Goal: Information Seeking & Learning: Learn about a topic

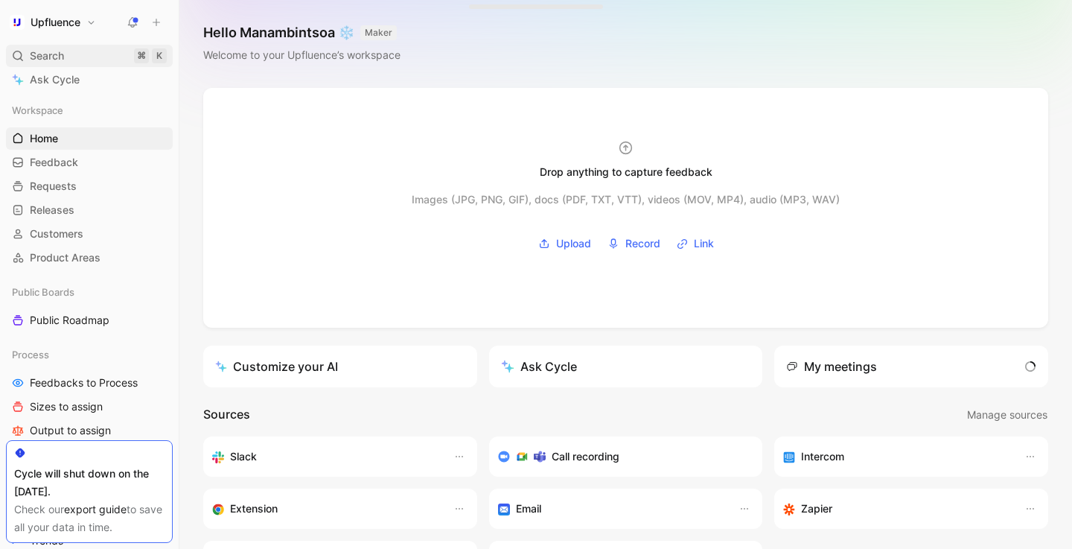
click at [82, 62] on div "Search ⌘ K" at bounding box center [89, 56] width 167 height 22
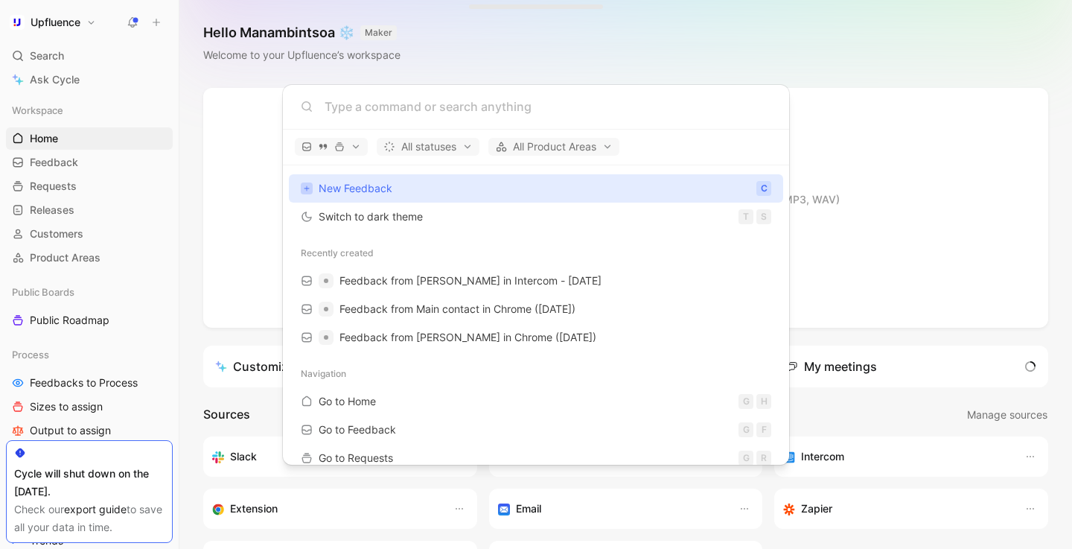
click at [356, 70] on body "Upfluence Search ⌘ K Ask Cycle Workspace Home G then H Feedback G then F Reques…" at bounding box center [536, 274] width 1072 height 549
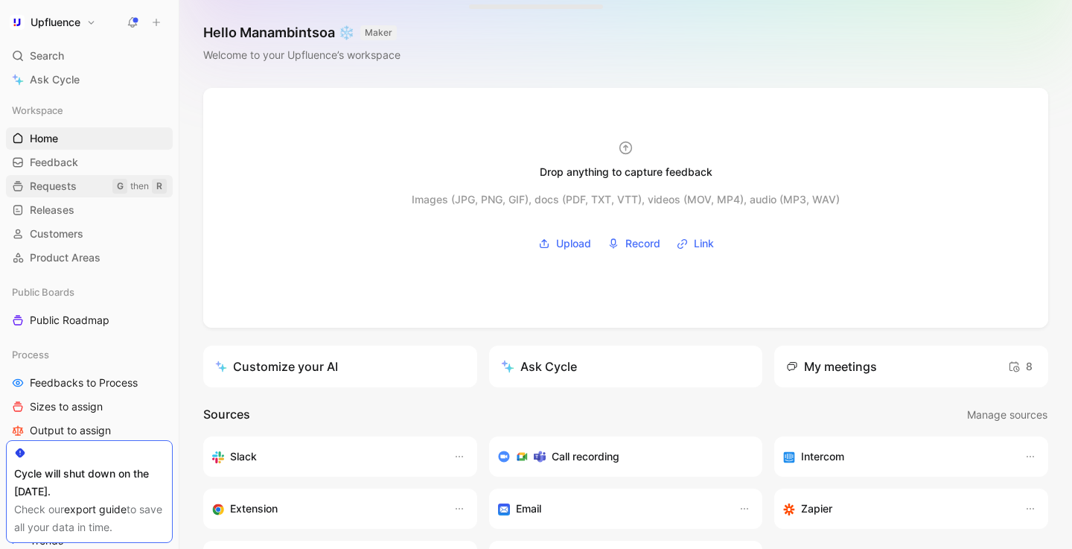
click at [90, 193] on link "Requests G then R" at bounding box center [89, 186] width 167 height 22
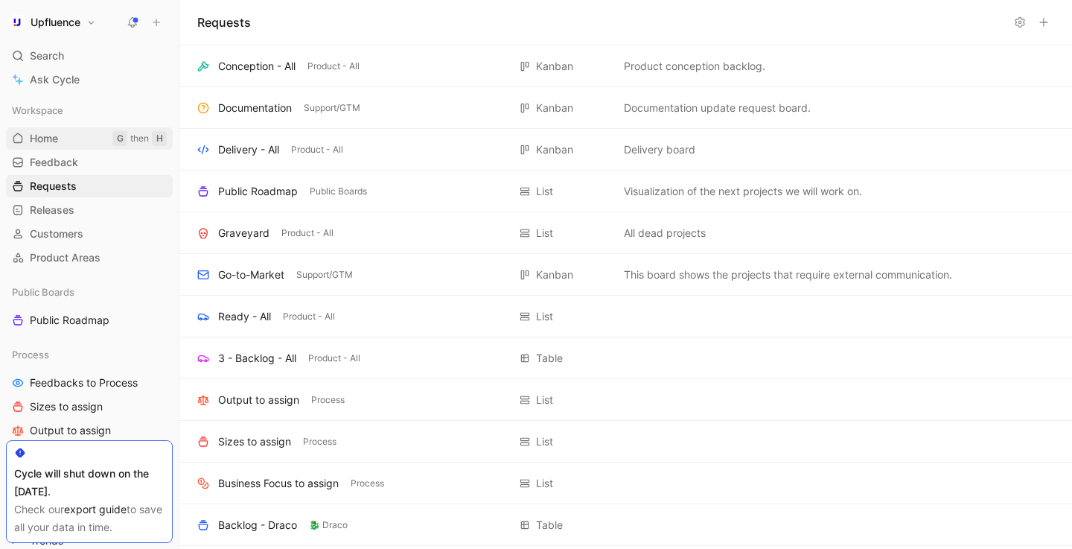
click at [64, 141] on link "Home G then H" at bounding box center [89, 138] width 167 height 22
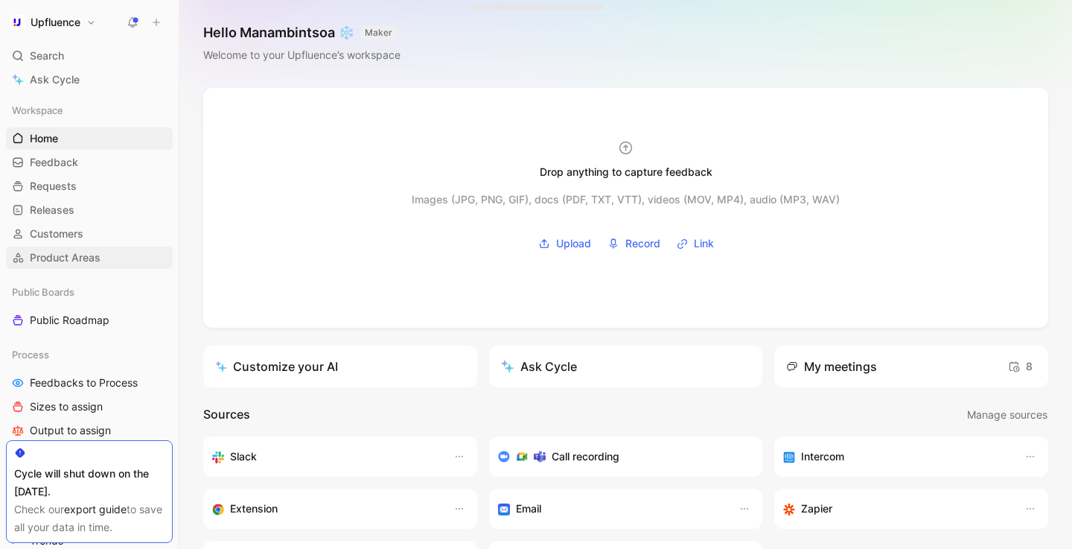
click at [83, 268] on link "Product Areas" at bounding box center [89, 257] width 167 height 22
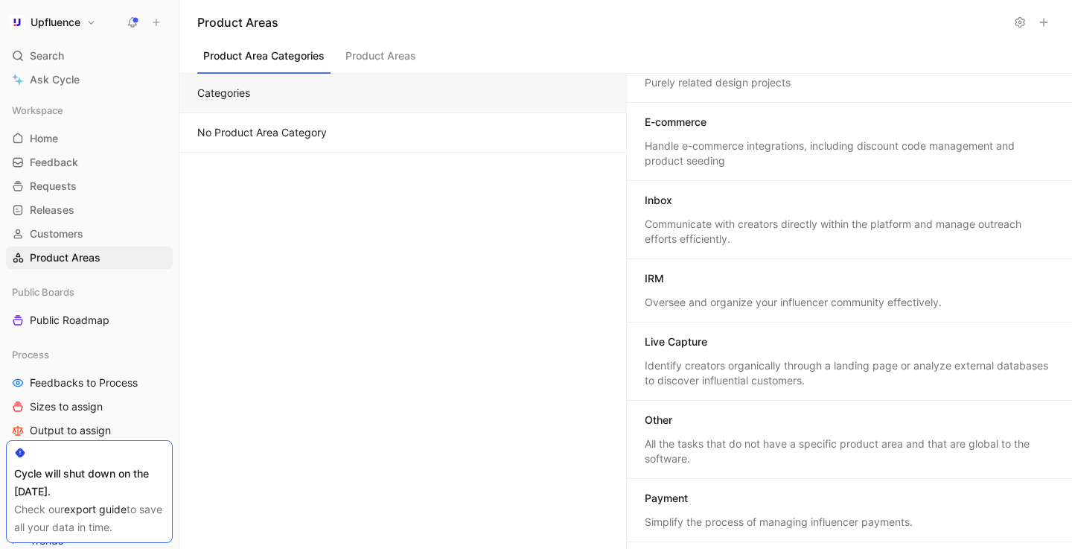
scroll to position [275, 0]
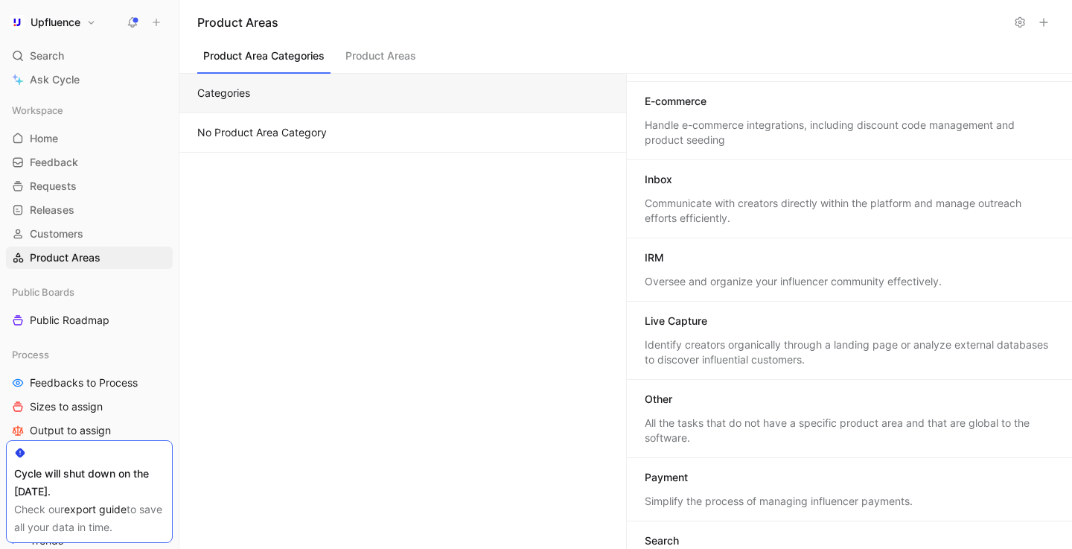
click at [702, 179] on div "Inbox" at bounding box center [850, 181] width 410 height 18
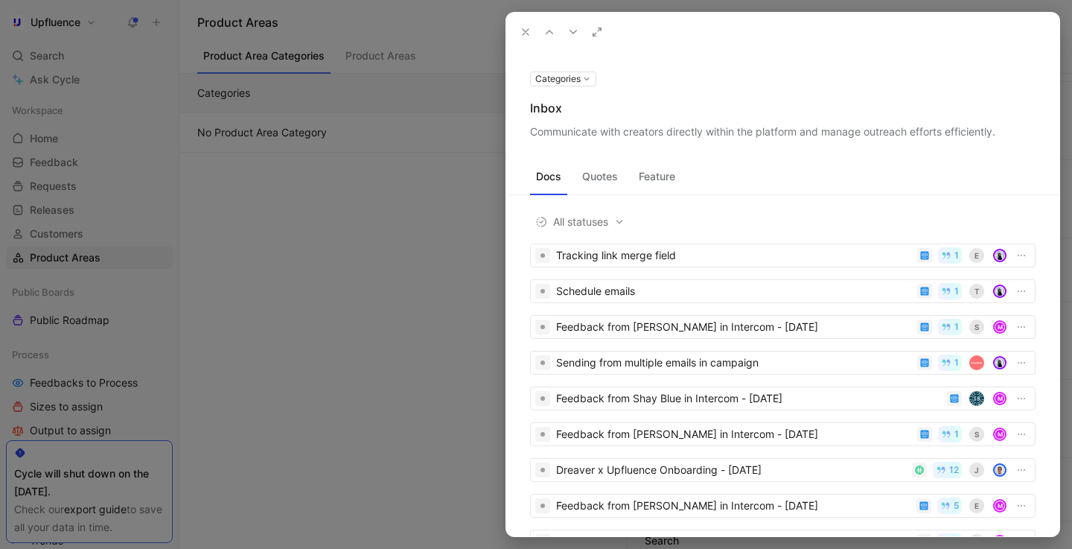
click at [527, 36] on icon at bounding box center [526, 32] width 12 height 12
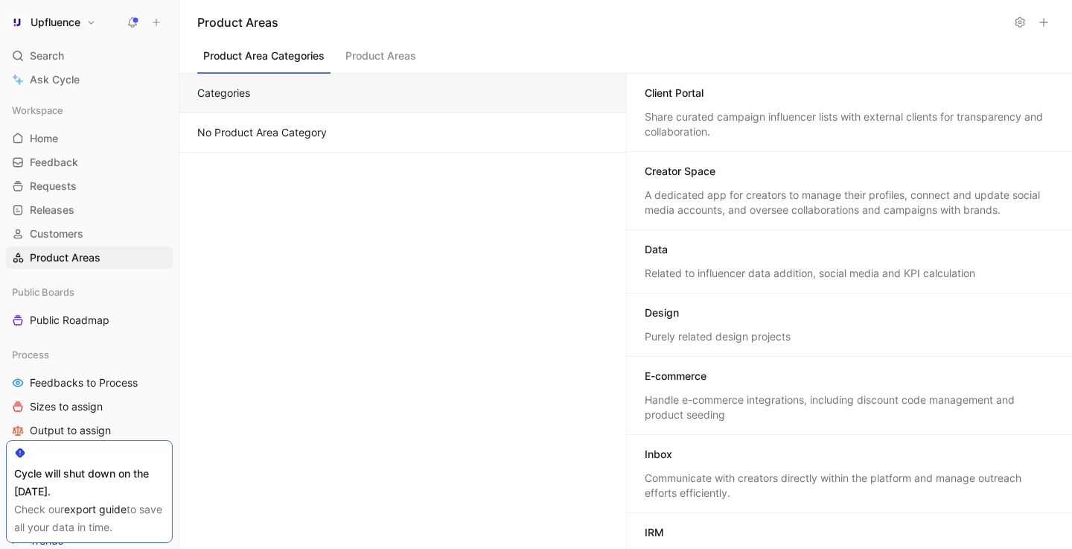
click at [386, 63] on button "Product Areas" at bounding box center [381, 59] width 83 height 28
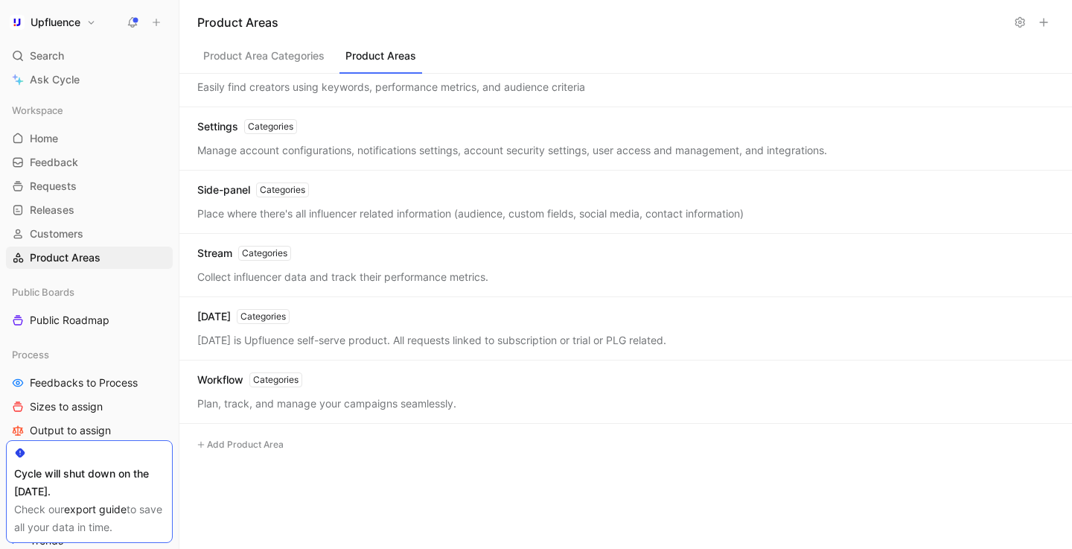
scroll to position [680, 0]
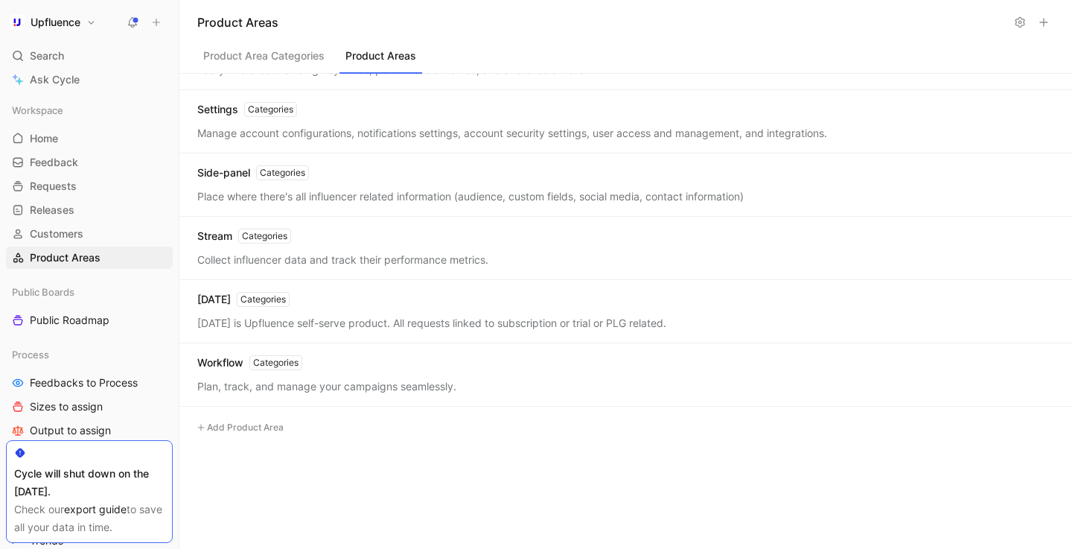
click at [224, 377] on div "Workflow Categories Plan, track, and manage your campaigns seamlessly." at bounding box center [625, 374] width 893 height 63
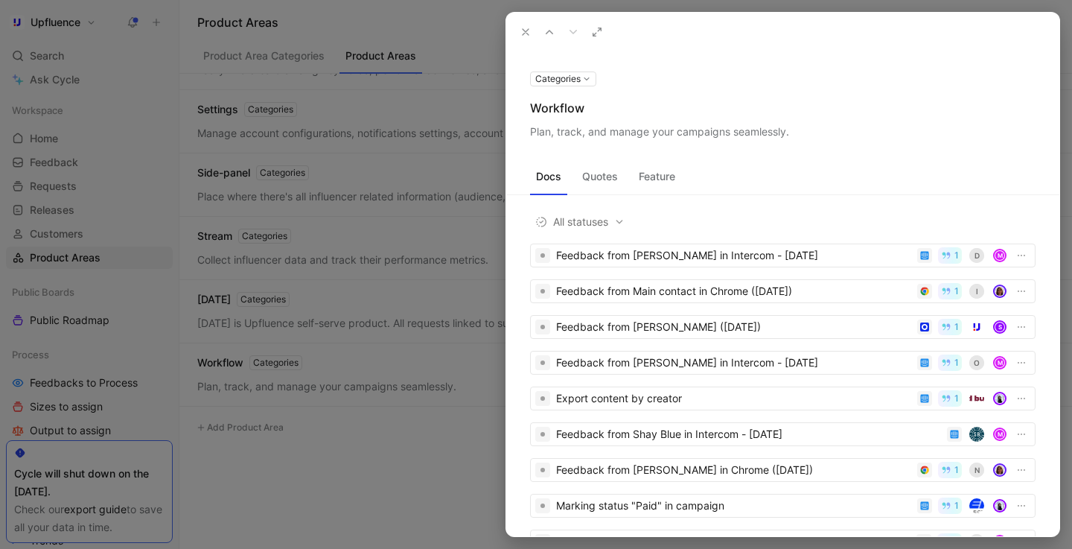
click at [616, 184] on button "Quotes" at bounding box center [600, 177] width 48 height 24
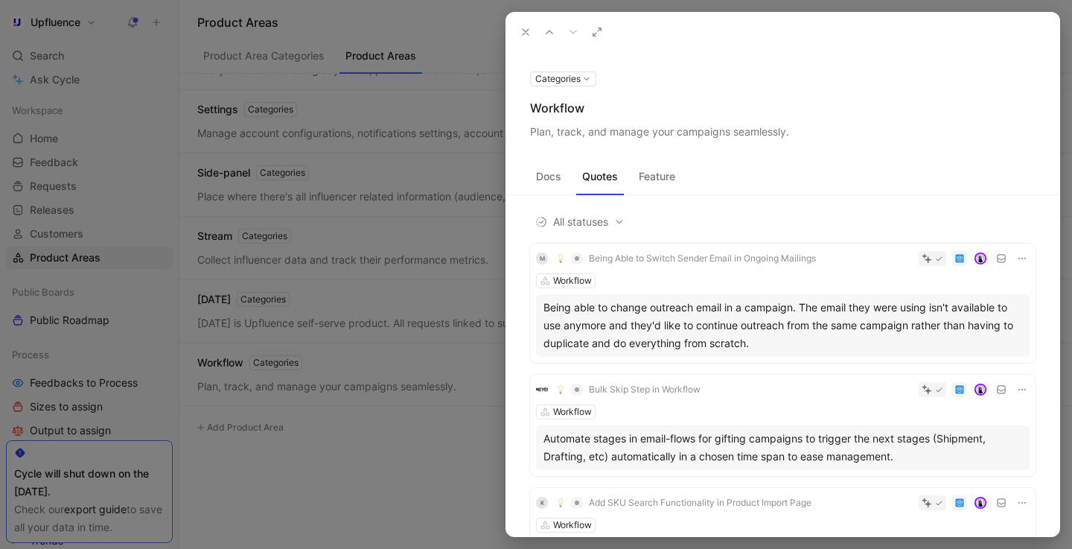
click at [655, 177] on button "Feature" at bounding box center [657, 177] width 48 height 24
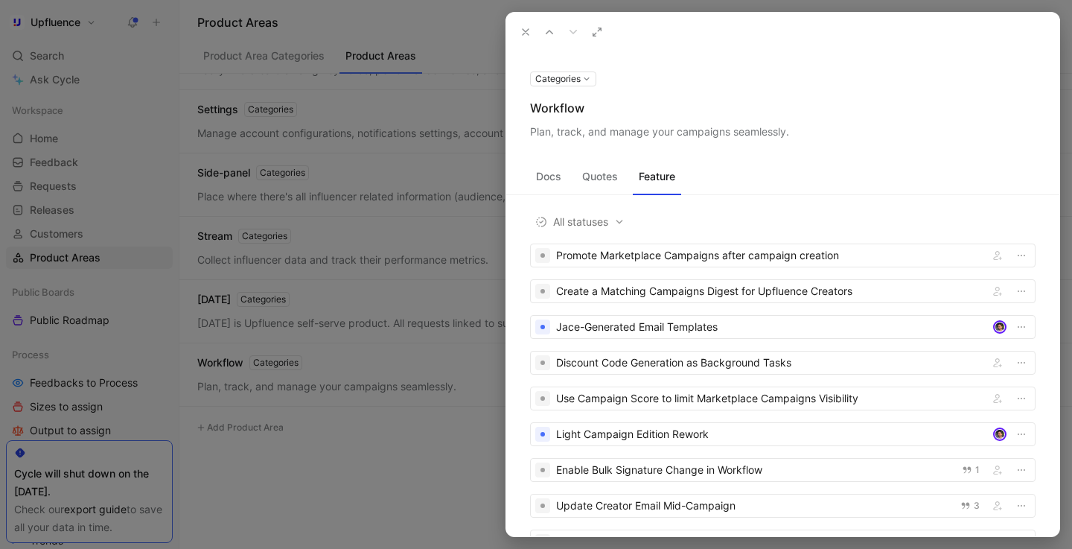
click at [763, 159] on div "Docs Quotes Feature All statuses Promote Marketplace Campaigns after campaign c…" at bounding box center [782, 338] width 553 height 395
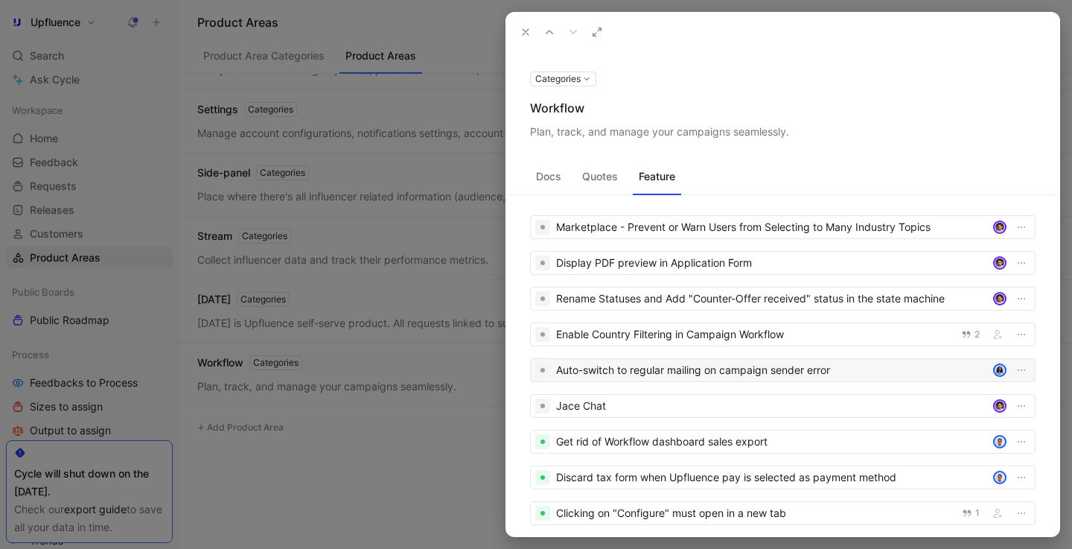
click at [787, 371] on div "Auto-switch to regular mailing on campaign sender error" at bounding box center [771, 370] width 431 height 18
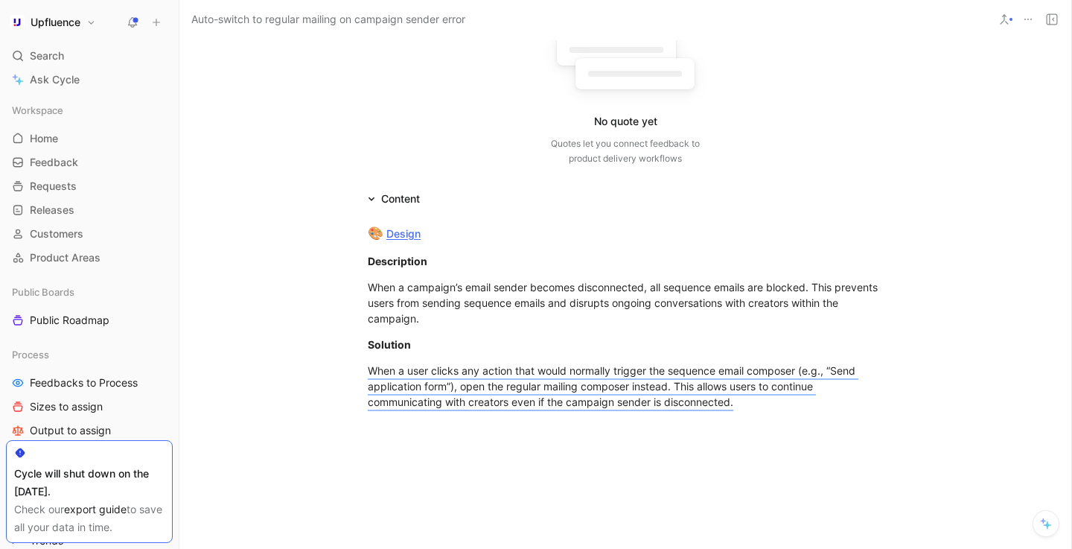
scroll to position [164, 0]
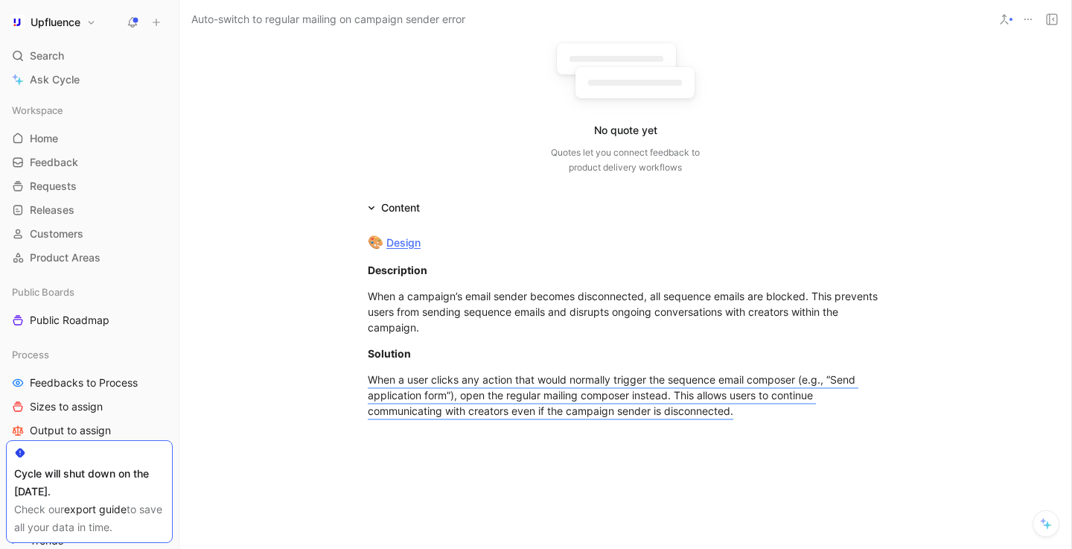
click at [377, 204] on div "Content" at bounding box center [394, 208] width 64 height 18
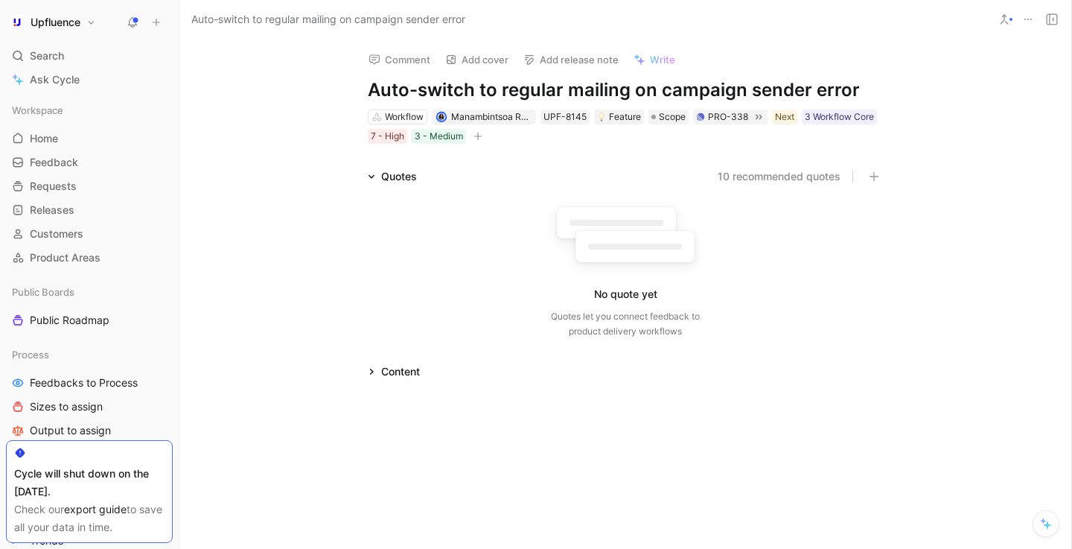
scroll to position [0, 0]
click at [746, 170] on button "10 recommended quotes" at bounding box center [779, 177] width 123 height 18
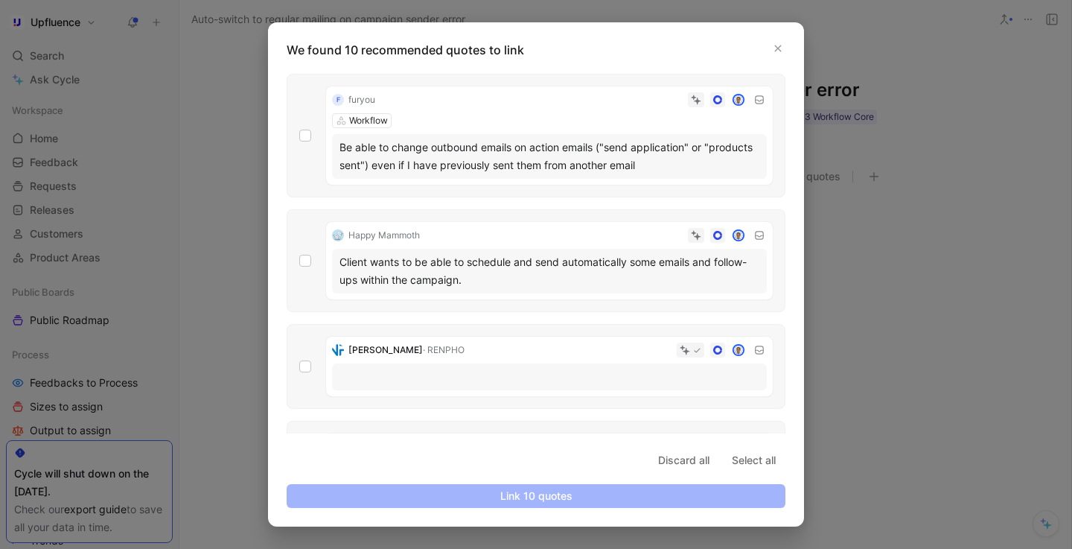
scroll to position [16, 0]
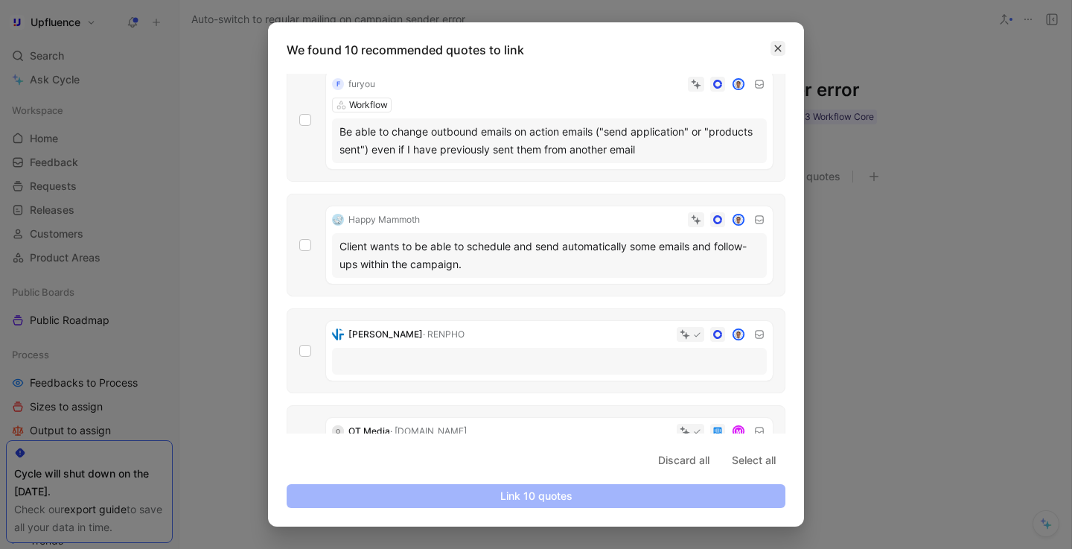
click at [777, 49] on icon "button" at bounding box center [778, 48] width 7 height 7
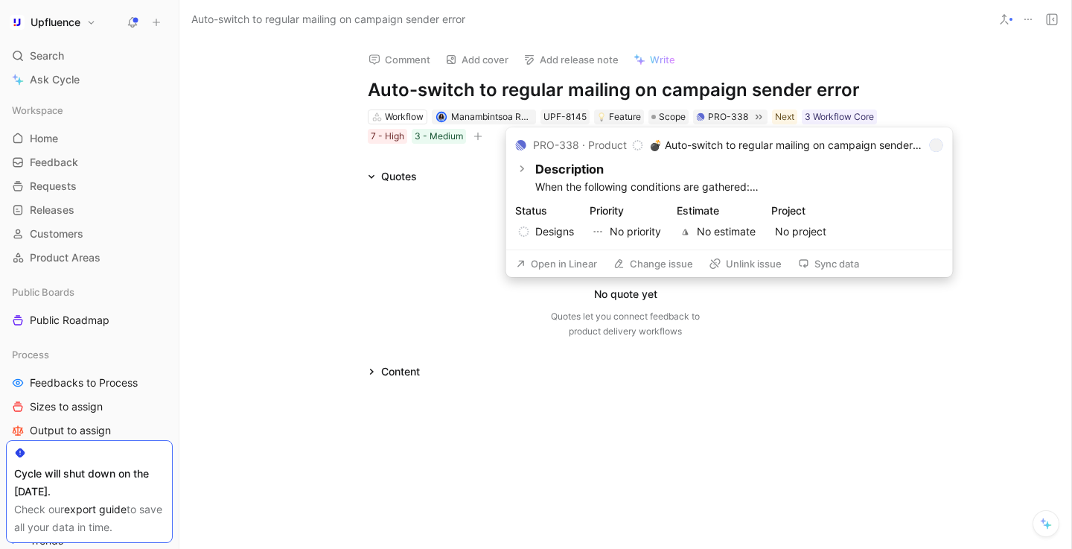
click at [587, 262] on button "Open in Linear" at bounding box center [556, 263] width 95 height 21
